Goal: Check status: Check status

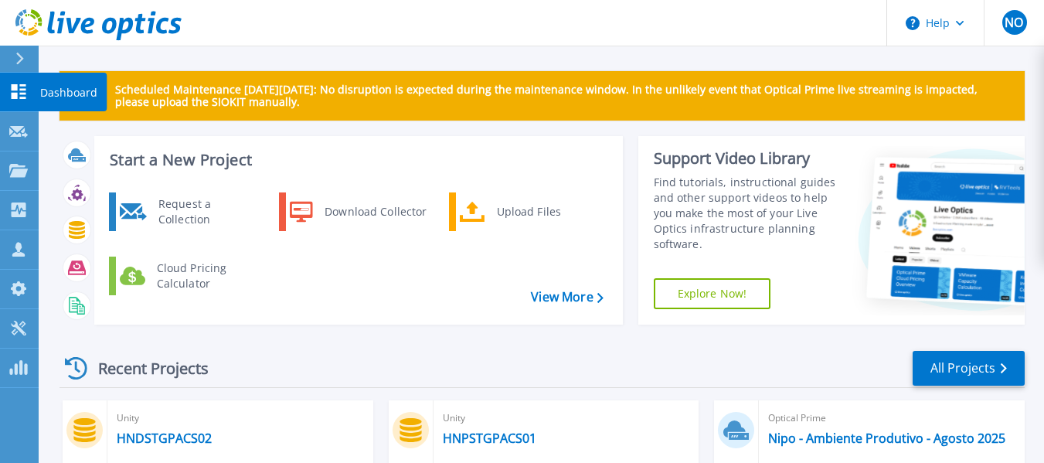
click at [45, 90] on p "Dashboard" at bounding box center [68, 93] width 57 height 40
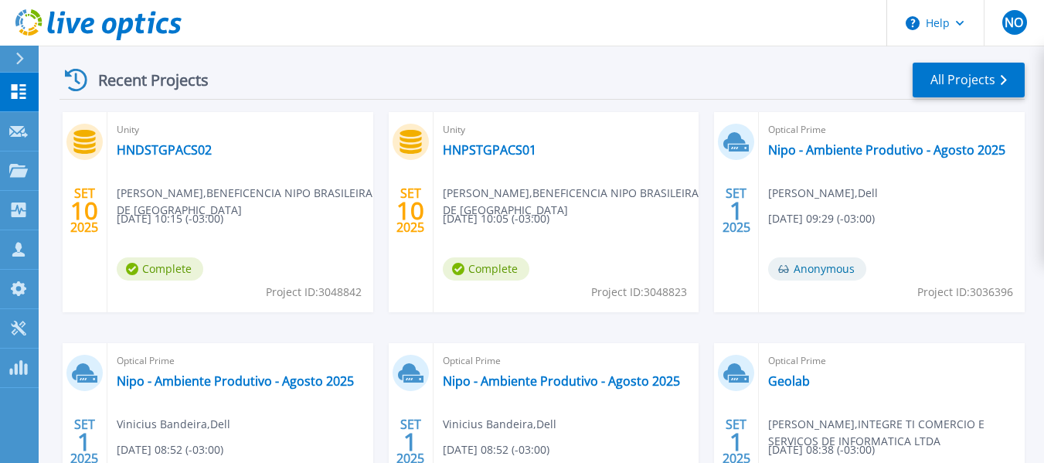
scroll to position [386, 0]
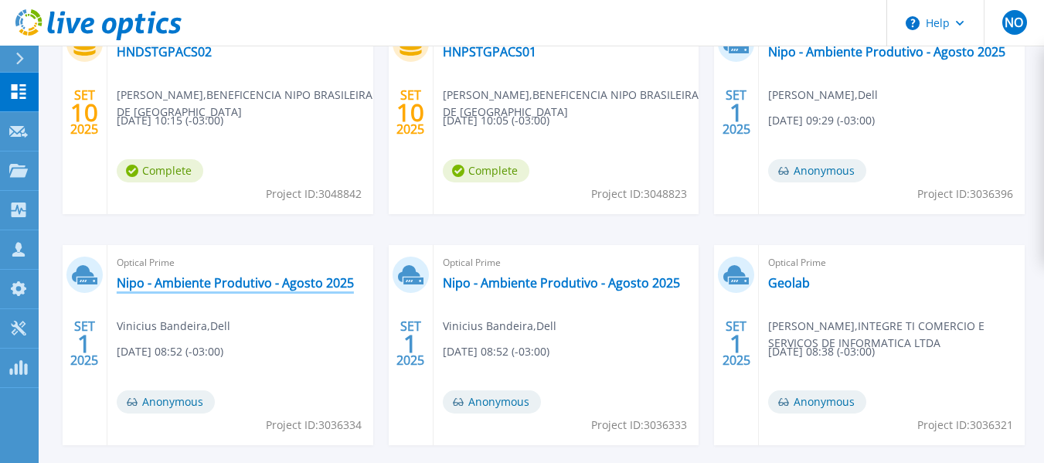
click at [237, 277] on link "Nipo - Ambiente Produtivo - Agosto 2025" at bounding box center [235, 282] width 237 height 15
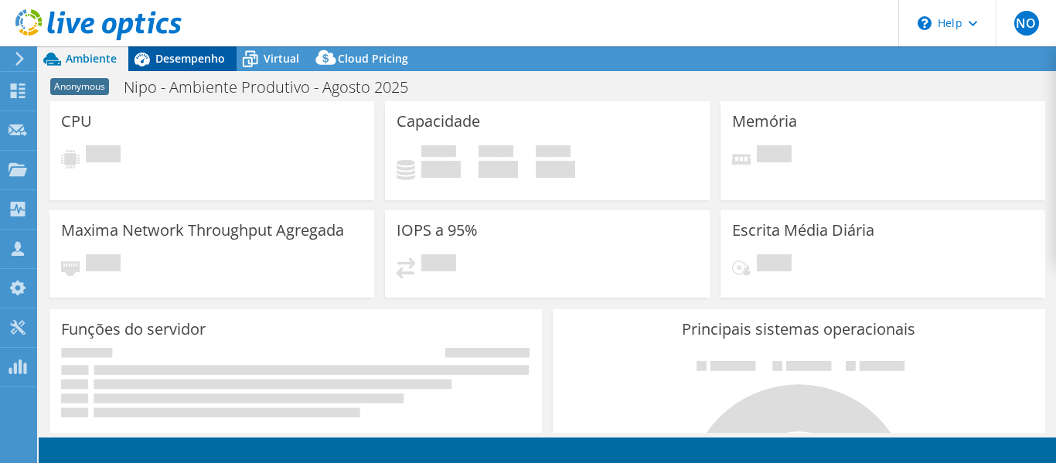
click at [194, 62] on span "Desempenho" at bounding box center [190, 58] width 70 height 15
select select "USD"
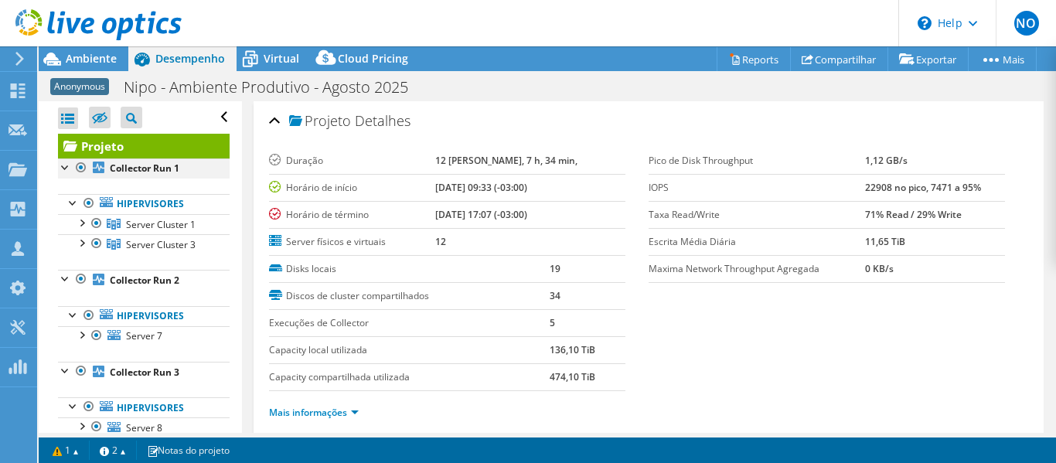
click at [84, 164] on div at bounding box center [80, 167] width 15 height 19
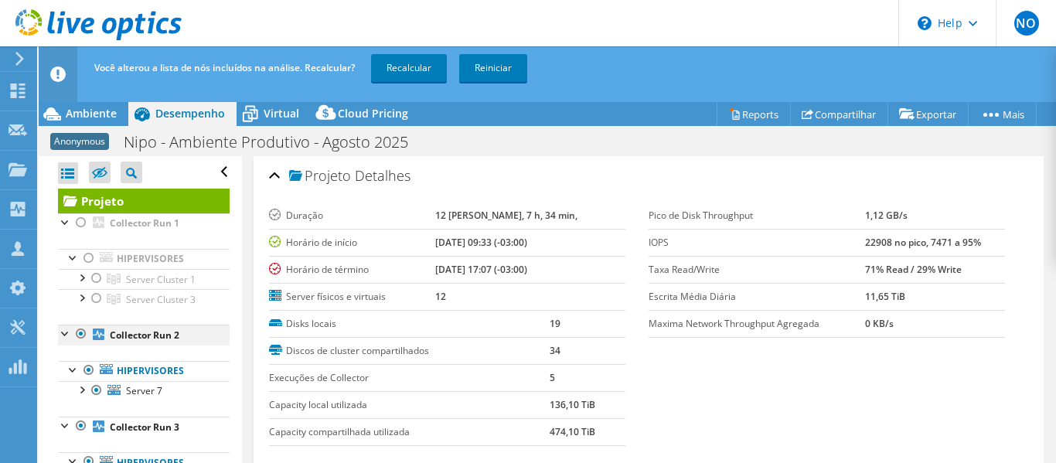
click at [81, 341] on div at bounding box center [80, 334] width 15 height 19
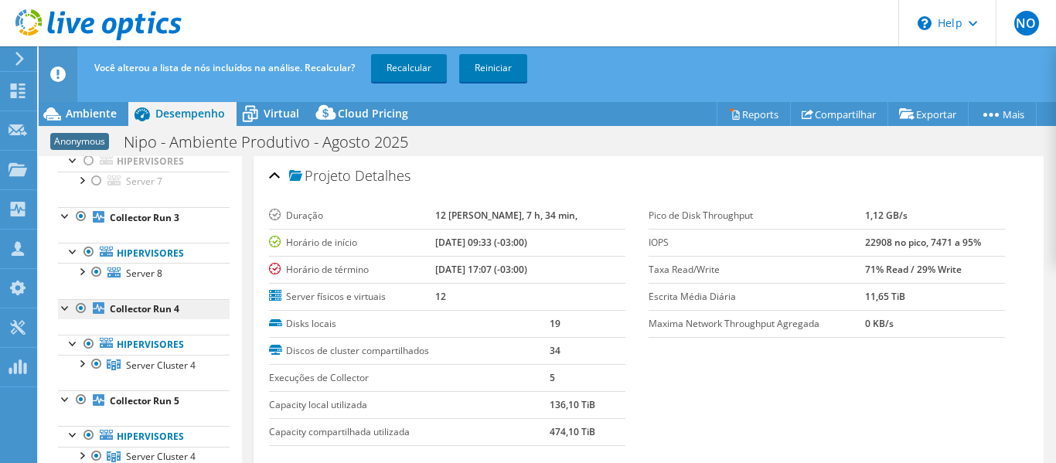
scroll to position [232, 0]
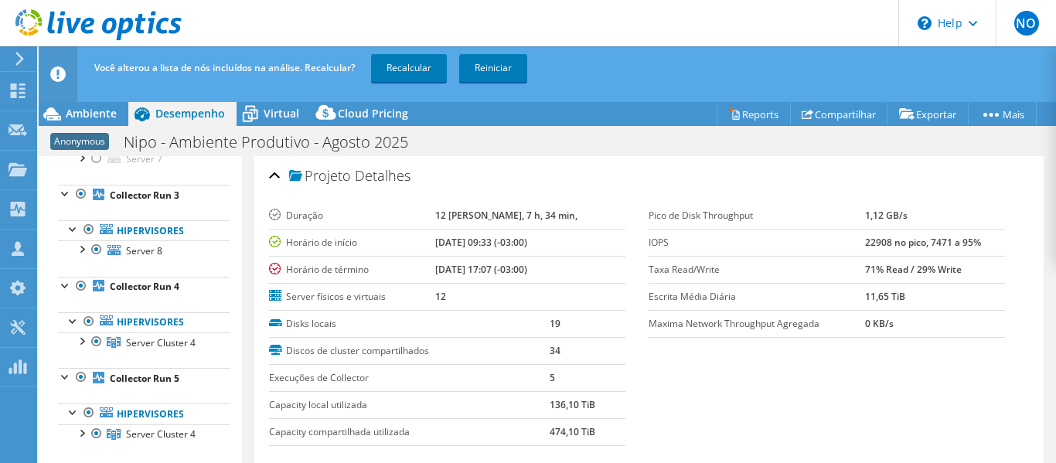
click at [79, 183] on ul "Hipervisores Server 7 Disk 43 Disk 44" at bounding box center [144, 149] width 172 height 71
click at [80, 200] on div at bounding box center [80, 194] width 15 height 19
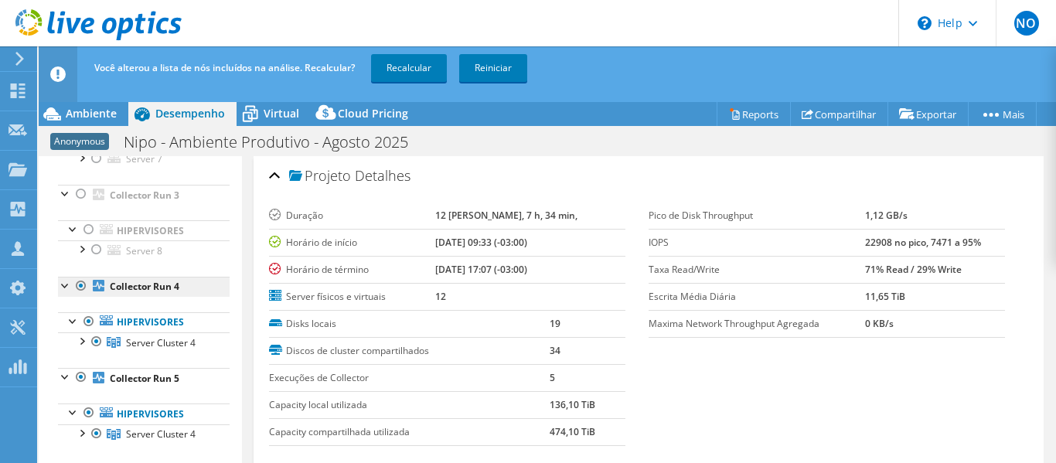
click at [80, 287] on div at bounding box center [80, 286] width 15 height 19
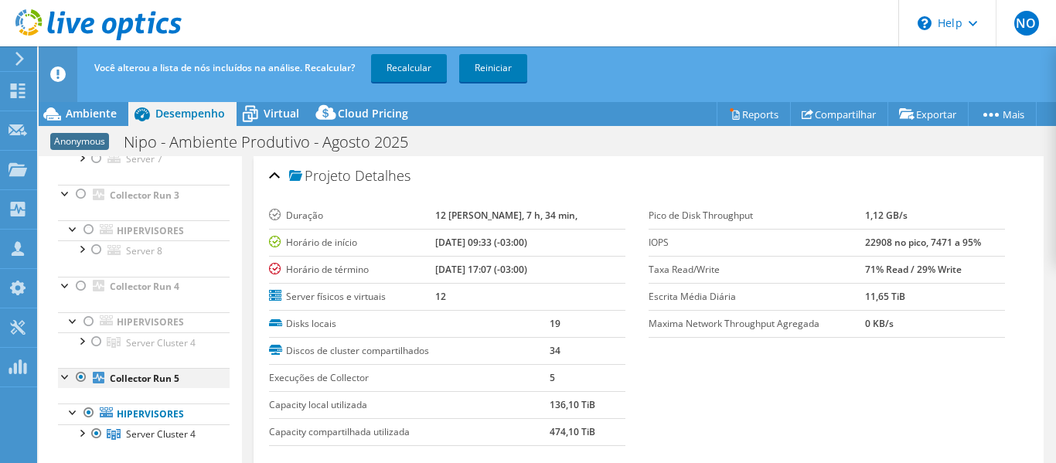
click at [85, 378] on div at bounding box center [80, 377] width 15 height 19
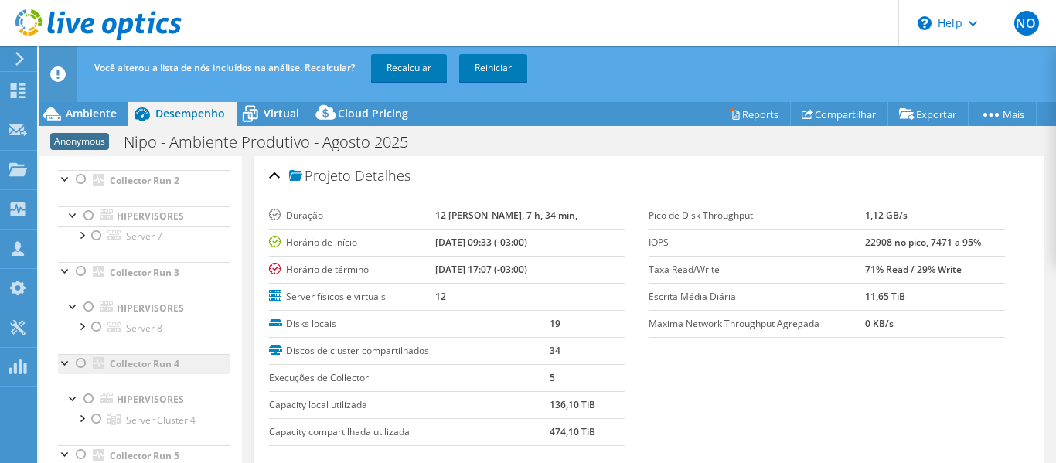
scroll to position [309, 0]
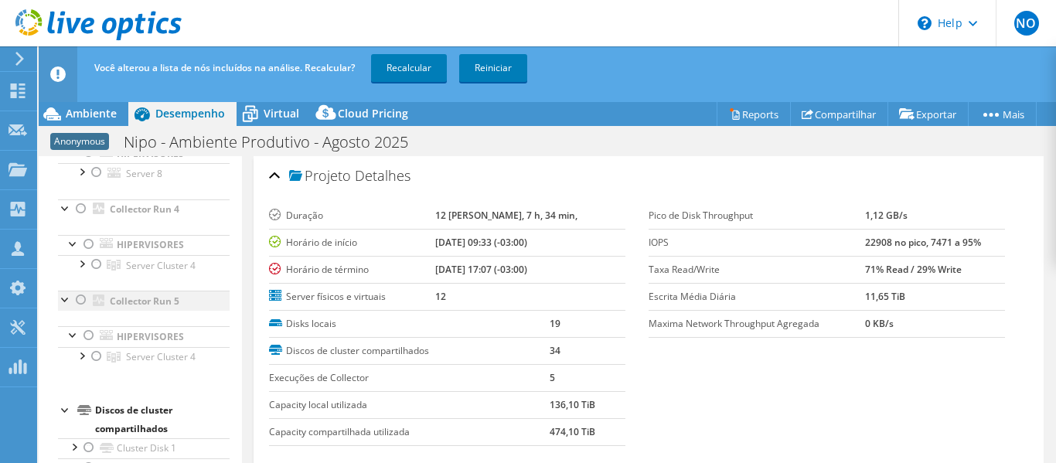
click at [75, 306] on div at bounding box center [80, 300] width 15 height 19
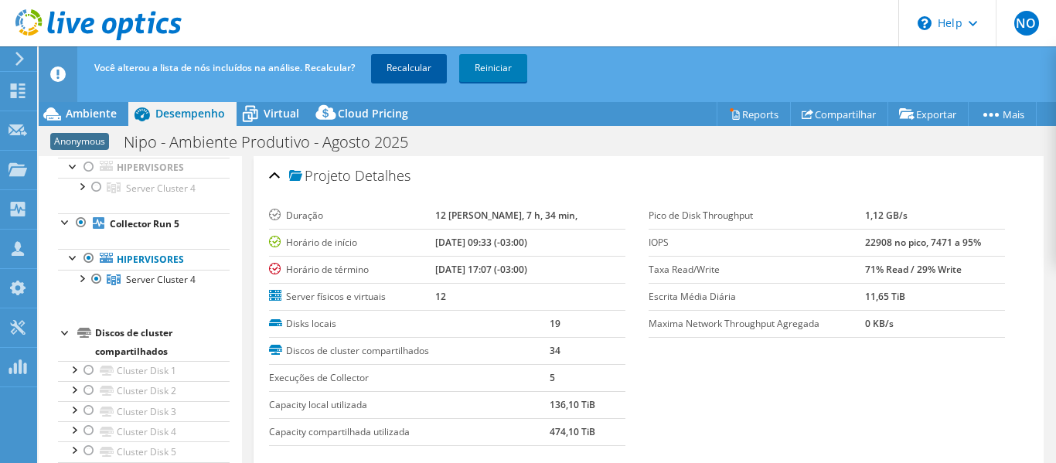
click at [424, 68] on link "Recalcular" at bounding box center [409, 68] width 76 height 28
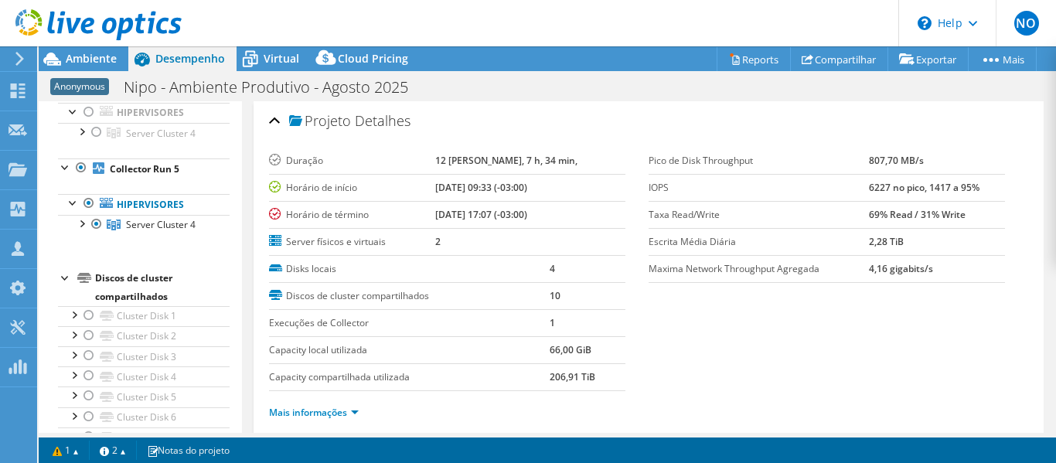
click at [105, 43] on link at bounding box center [98, 37] width 166 height 13
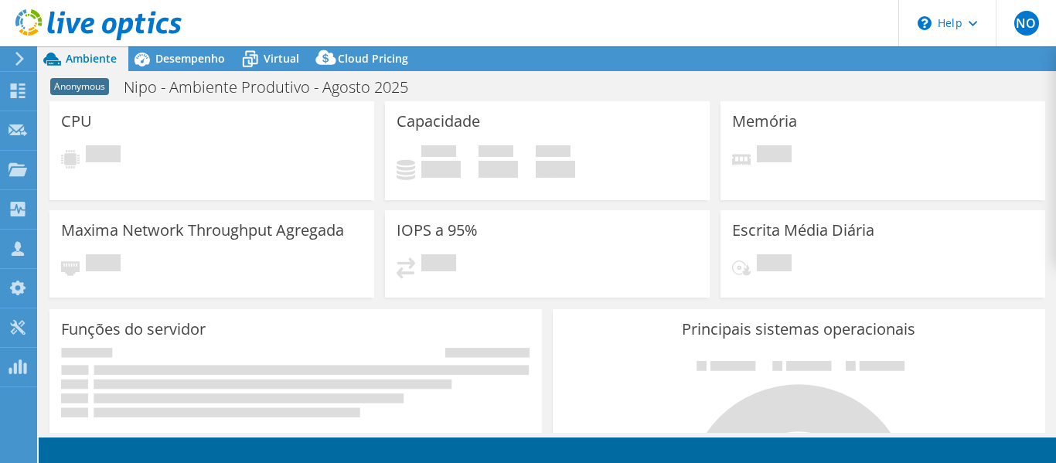
select select "USD"
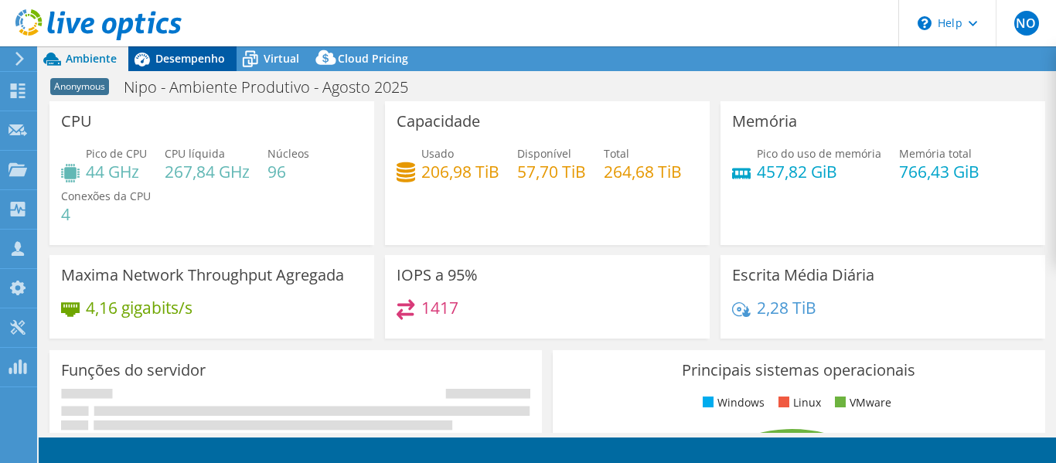
click at [168, 63] on span "Desempenho" at bounding box center [190, 58] width 70 height 15
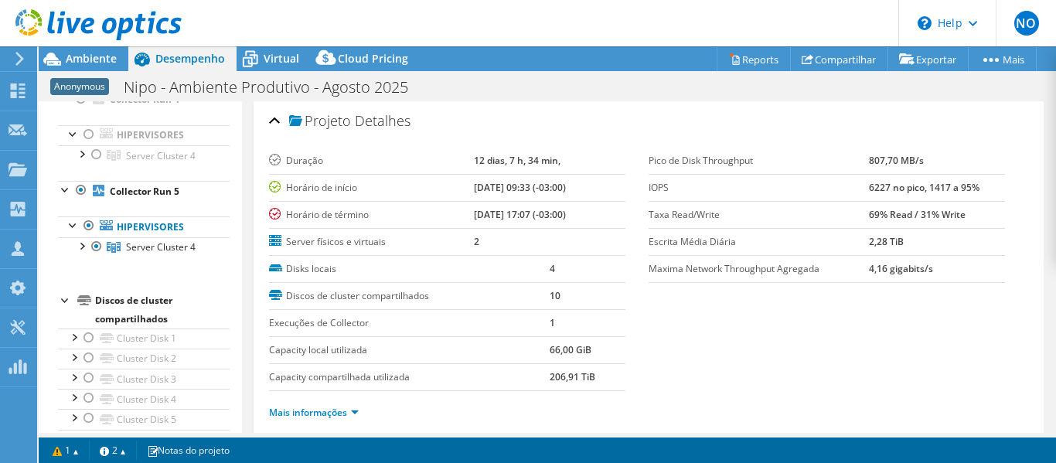
scroll to position [309, 0]
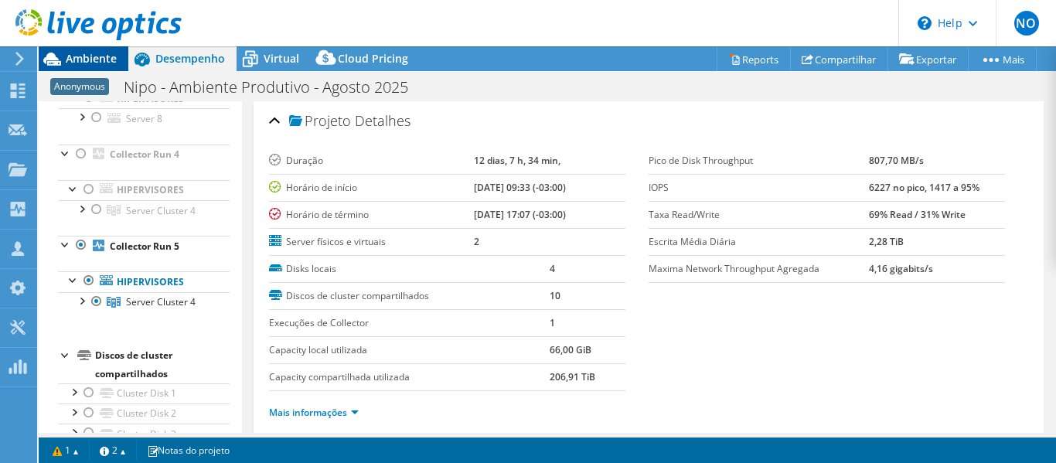
click at [84, 66] on div "Ambiente" at bounding box center [84, 58] width 90 height 25
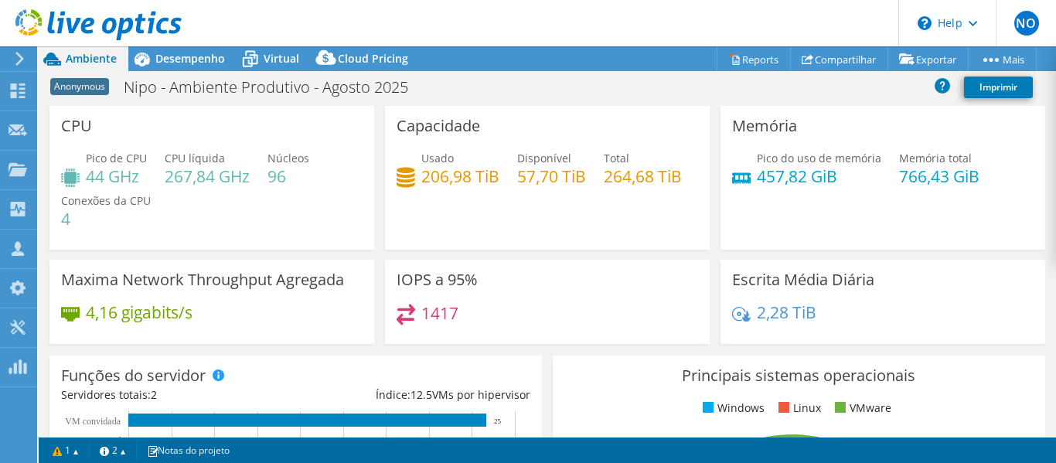
click at [462, 165] on div "Usado 206,98 TiB" at bounding box center [460, 167] width 78 height 35
drag, startPoint x: 935, startPoint y: 181, endPoint x: 891, endPoint y: 182, distance: 44.1
click at [899, 182] on h4 "766,43 GiB" at bounding box center [939, 176] width 80 height 17
click at [162, 56] on span "Desempenho" at bounding box center [190, 58] width 70 height 15
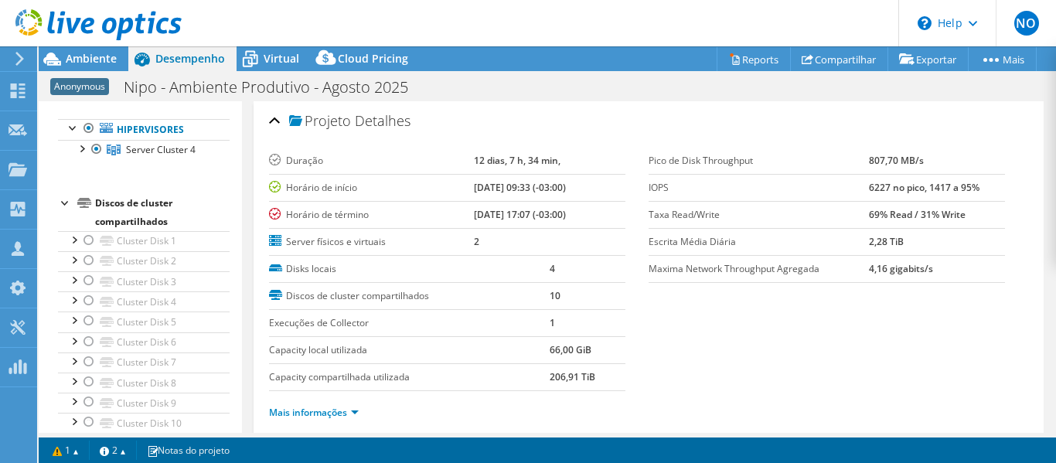
scroll to position [386, 0]
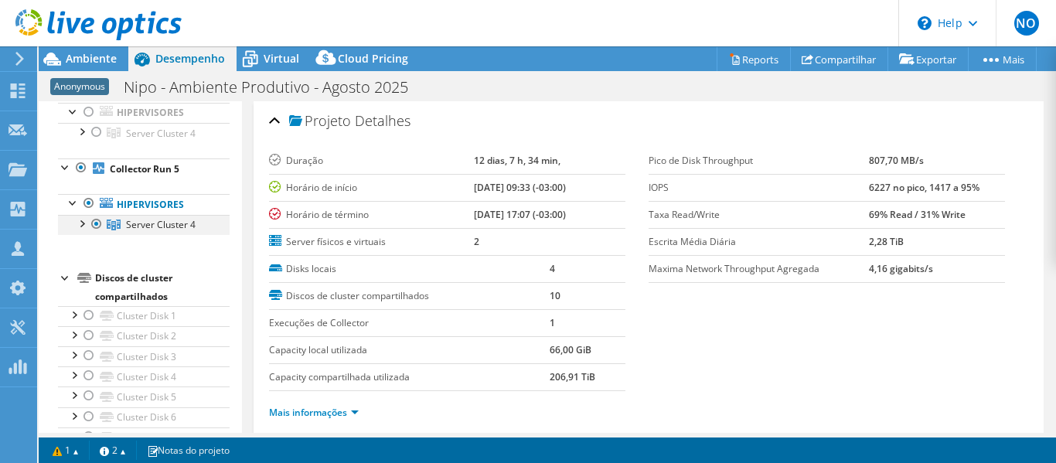
click at [82, 223] on div at bounding box center [80, 222] width 15 height 15
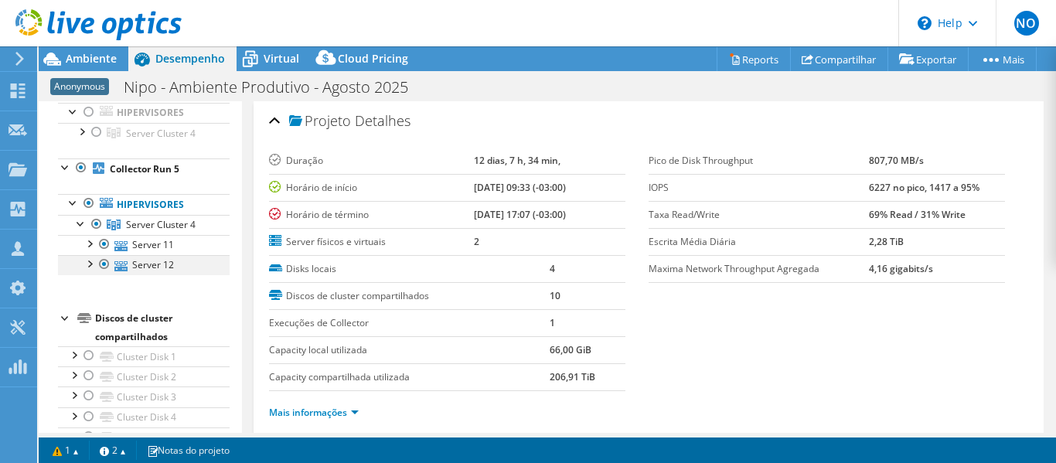
click at [103, 260] on div at bounding box center [104, 264] width 15 height 19
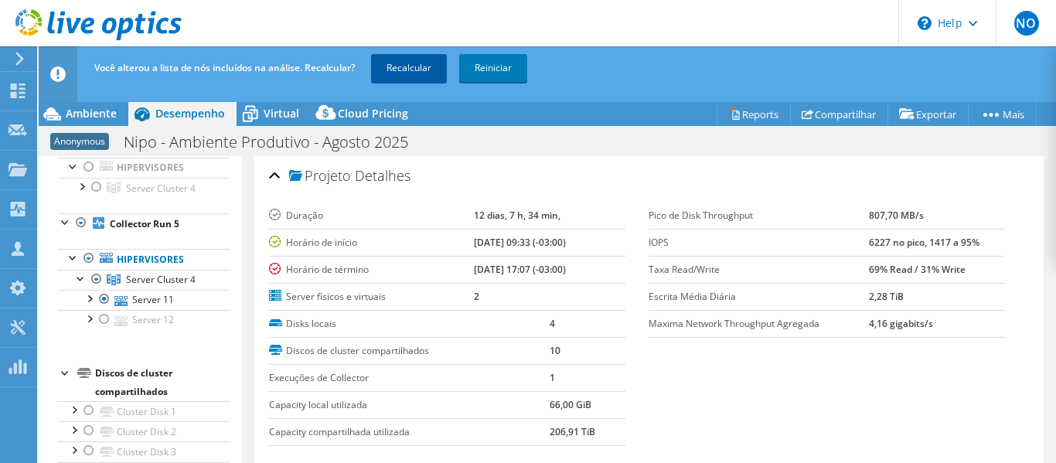
click at [407, 61] on link "Recalcular" at bounding box center [409, 68] width 76 height 28
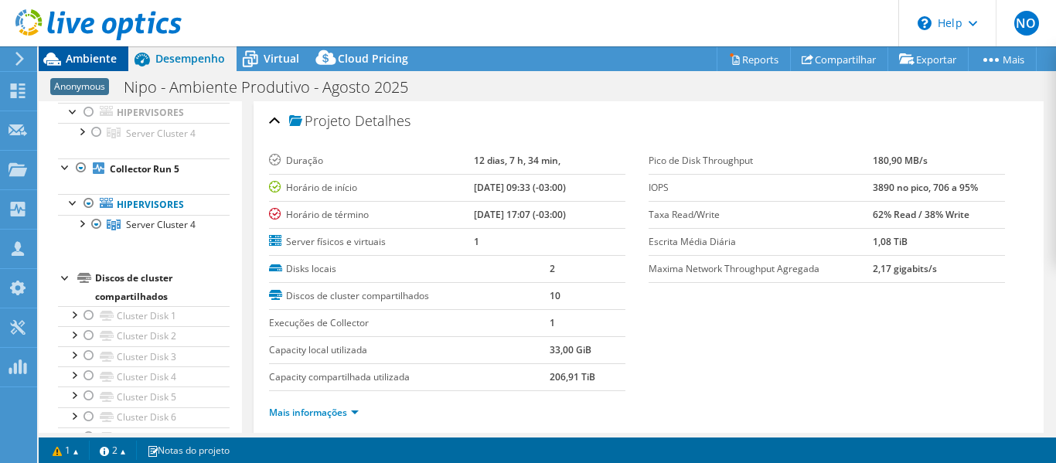
click at [108, 60] on span "Ambiente" at bounding box center [91, 58] width 51 height 15
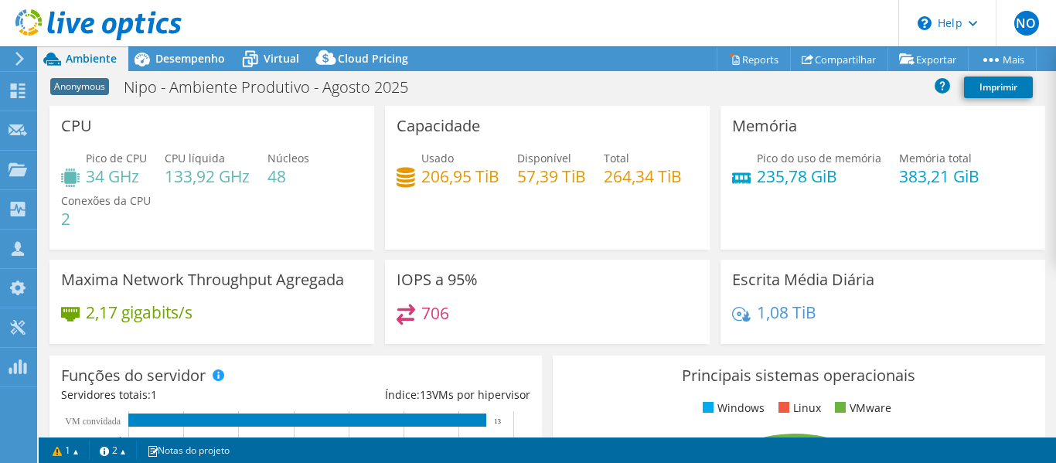
click at [914, 168] on h4 "383,21 GiB" at bounding box center [939, 176] width 80 height 17
click at [906, 179] on h4 "383,21 GiB" at bounding box center [939, 176] width 80 height 17
copy h4 "383,21"
click at [736, 192] on div "Pico do uso de memória 235,78 GiB Memória total 383,21 GiB" at bounding box center [882, 175] width 301 height 50
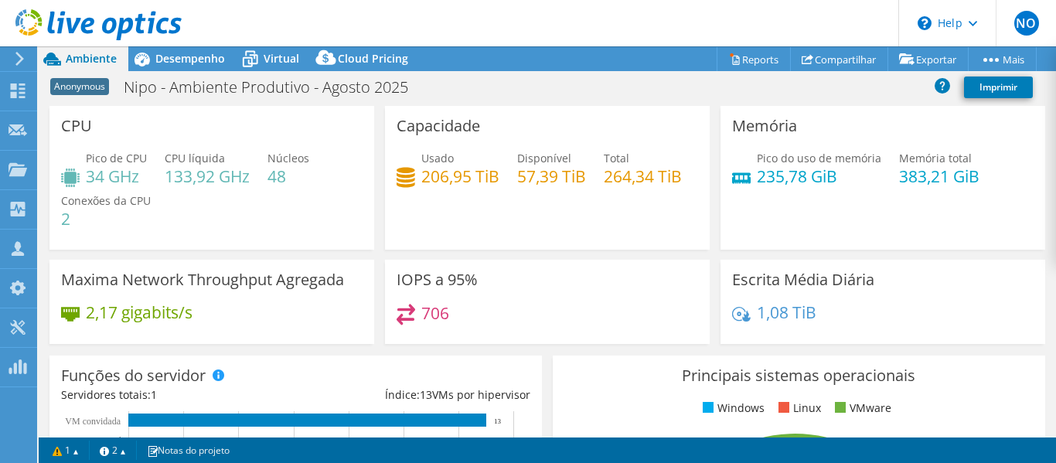
click at [740, 185] on div "Pico do uso de memória 235,78 GiB Memória total 383,21 GiB" at bounding box center [882, 175] width 301 height 50
click at [571, 183] on h4 "57,39 TiB" at bounding box center [551, 176] width 69 height 17
